Goal: Check status: Check status

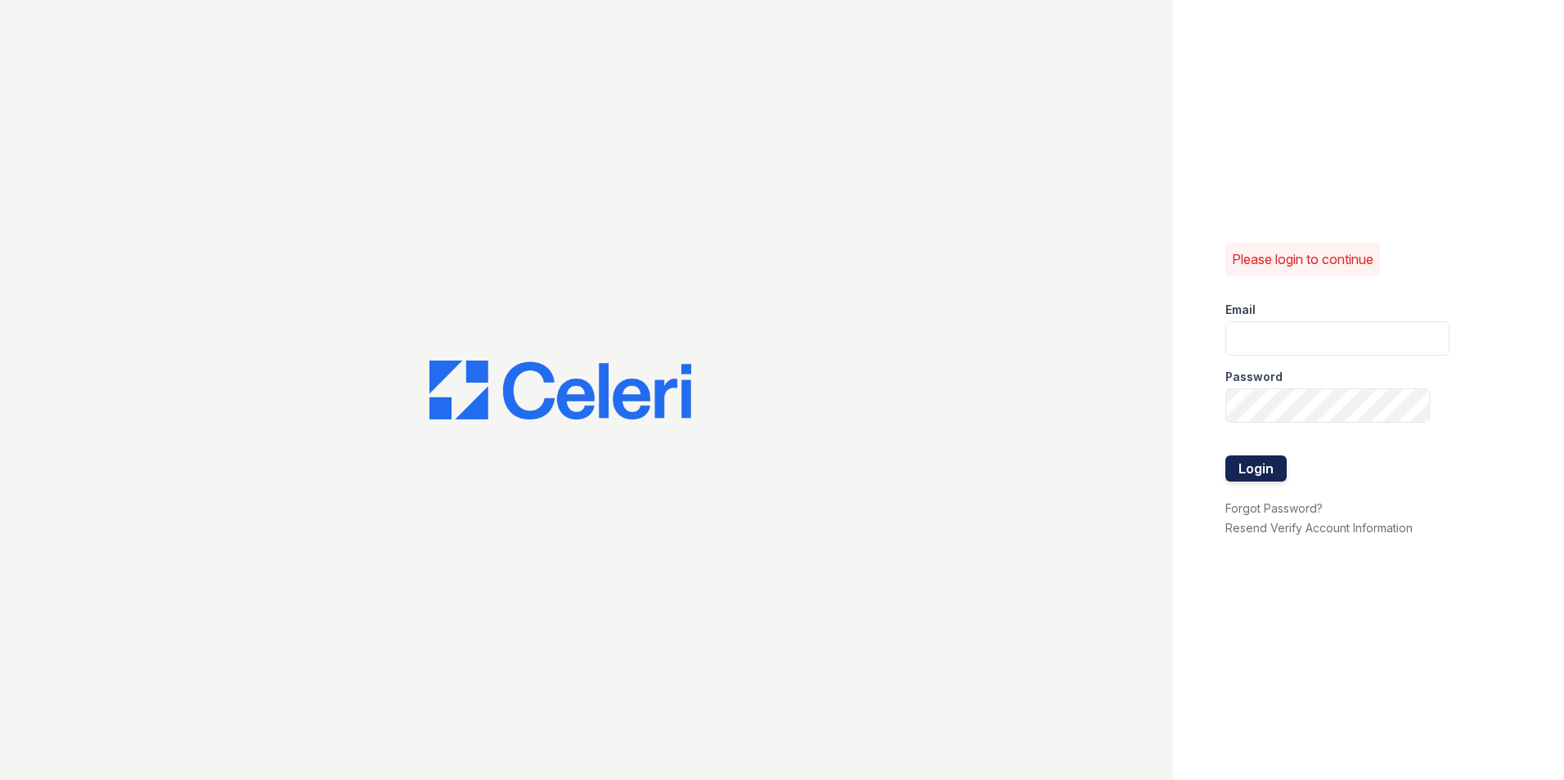
type input "33ninety.leasing1@ghancooper.com"
click at [1257, 472] on button "Login" at bounding box center [1256, 469] width 61 height 26
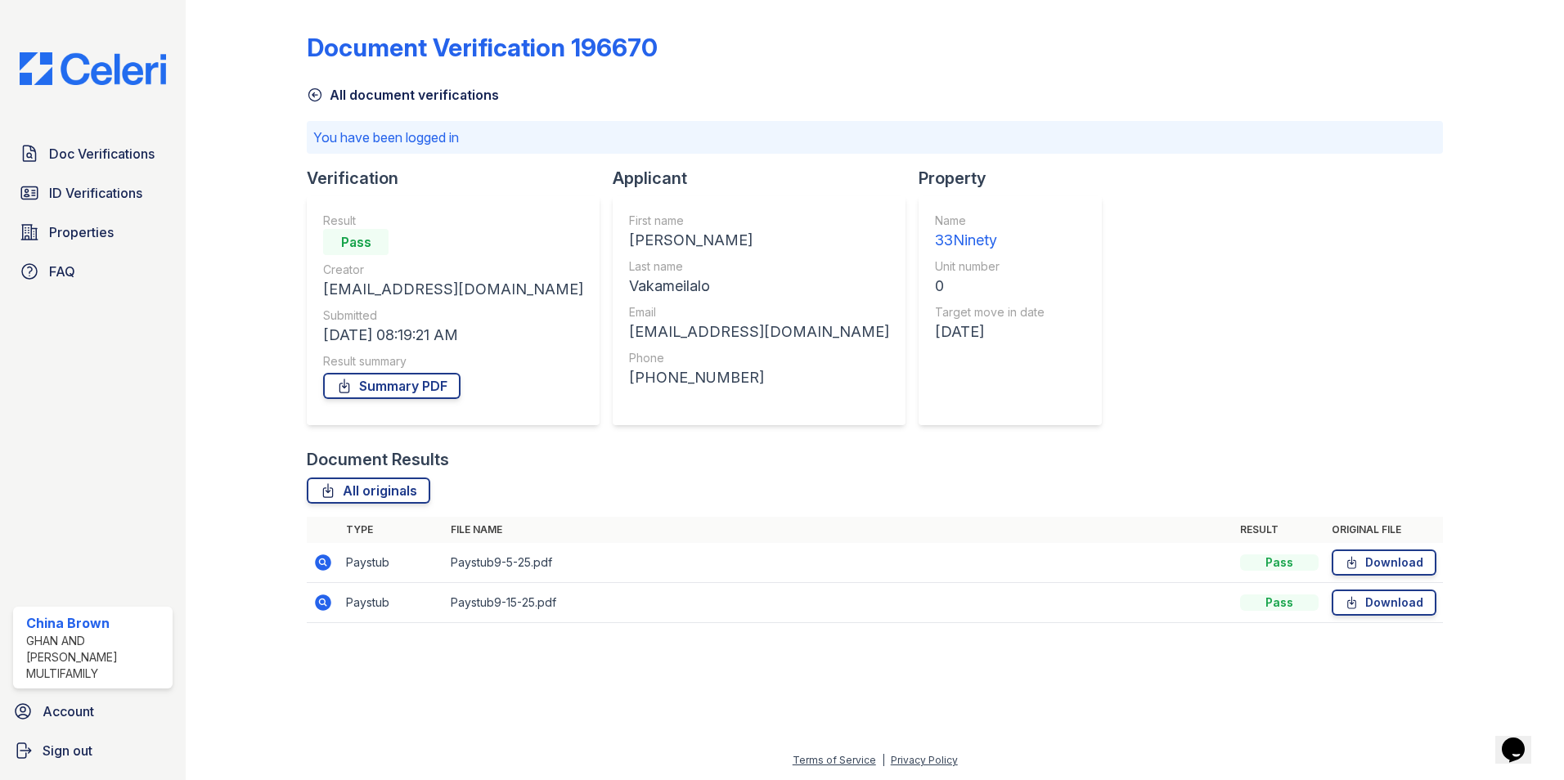
click at [317, 560] on icon at bounding box center [323, 563] width 16 height 16
click at [327, 604] on icon at bounding box center [323, 603] width 16 height 16
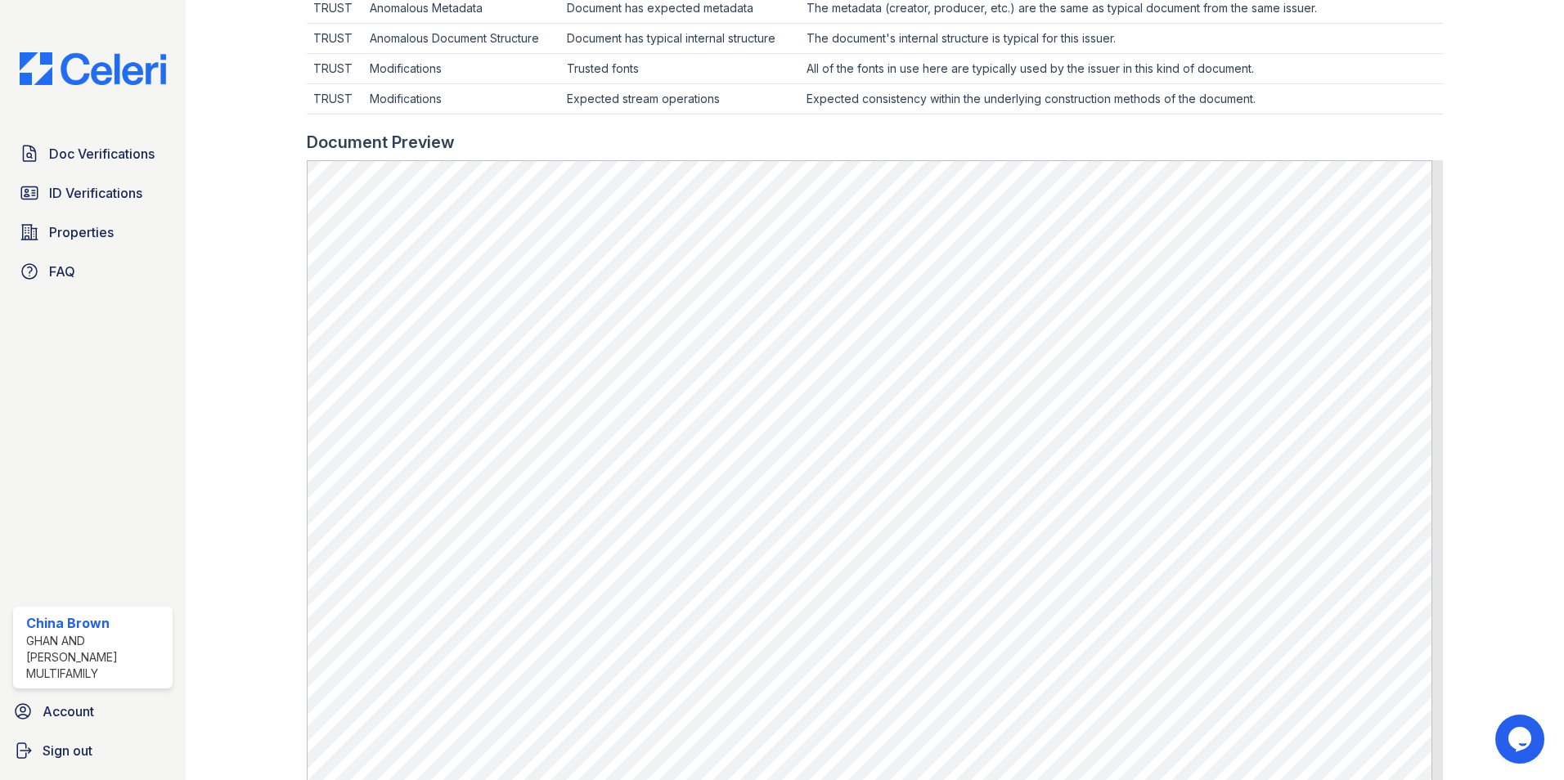
scroll to position [573, 0]
